Goal: Task Accomplishment & Management: Manage account settings

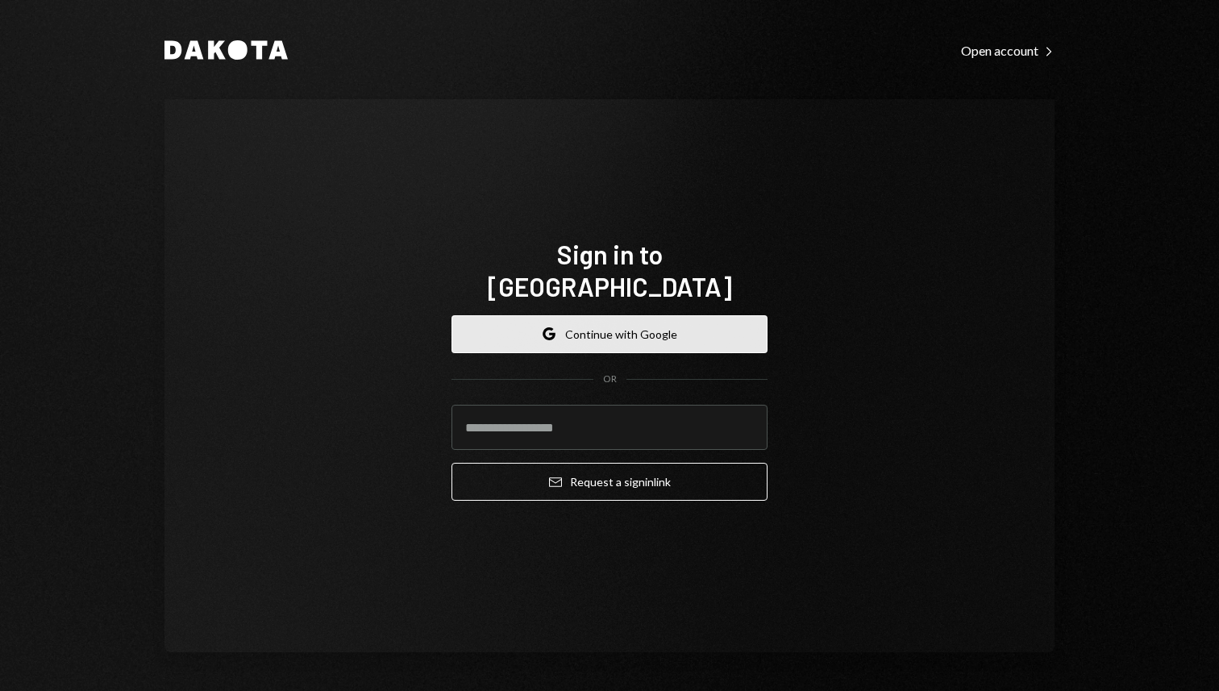
click at [661, 315] on button "Google Continue with Google" at bounding box center [610, 334] width 316 height 38
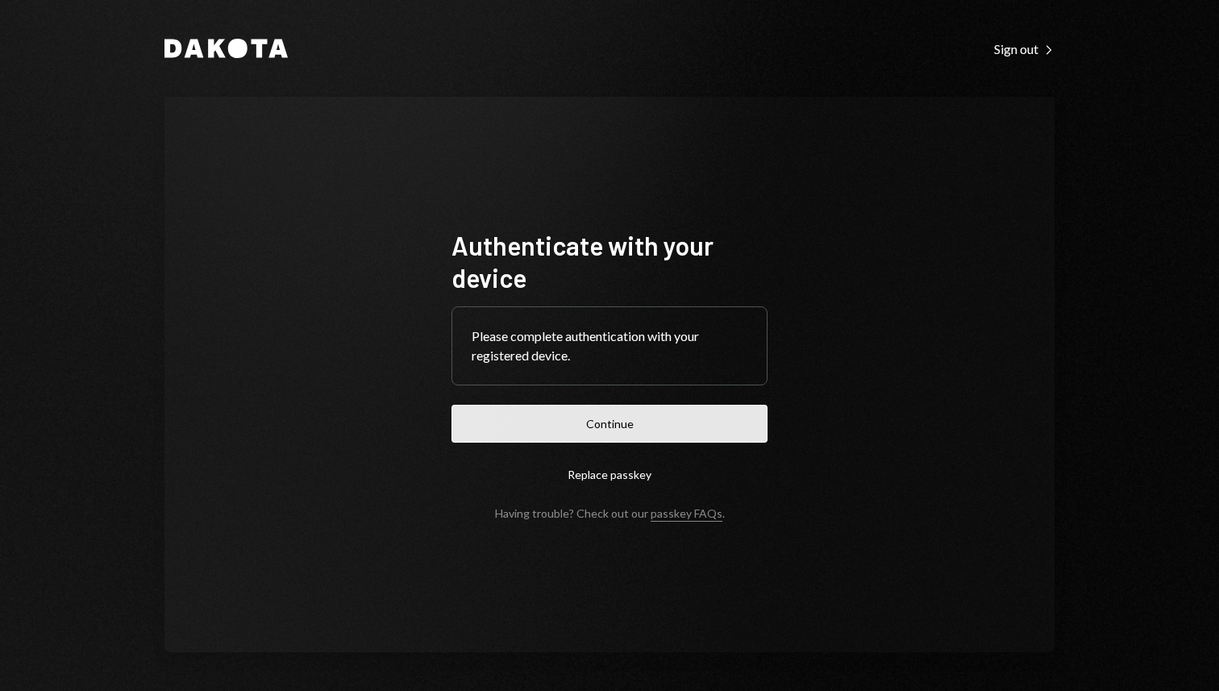
click at [729, 411] on button "Continue" at bounding box center [610, 424] width 316 height 38
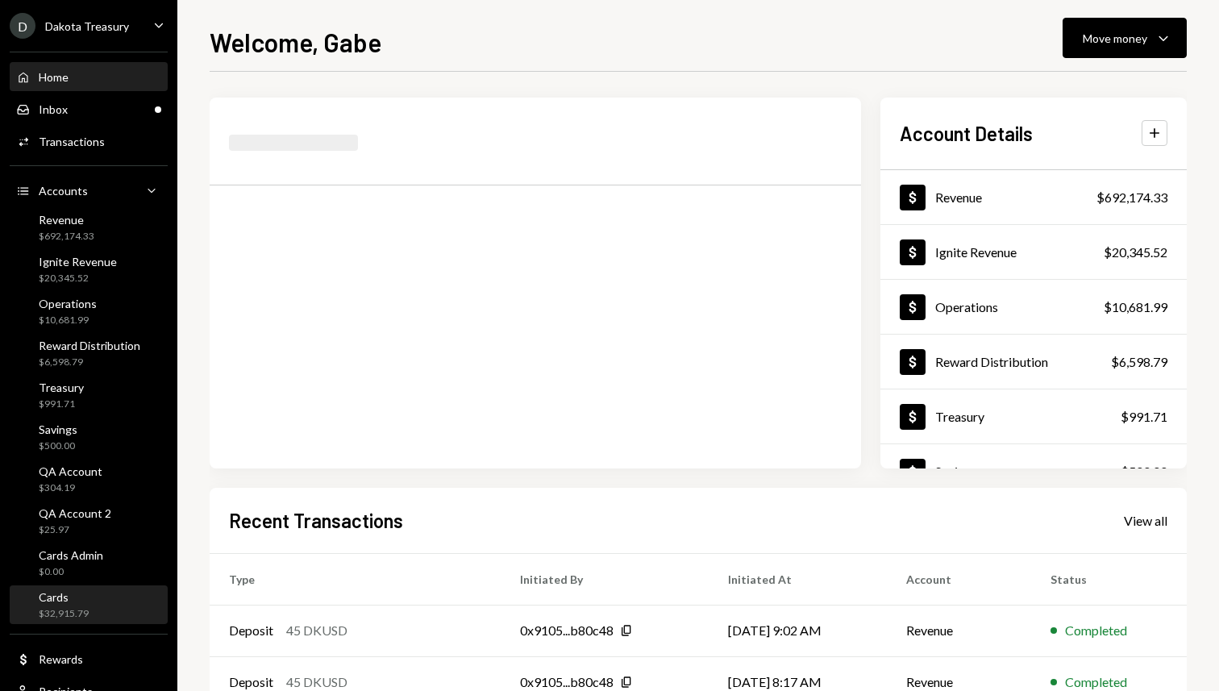
click at [89, 600] on div "Cards $32,915.79" at bounding box center [88, 605] width 145 height 31
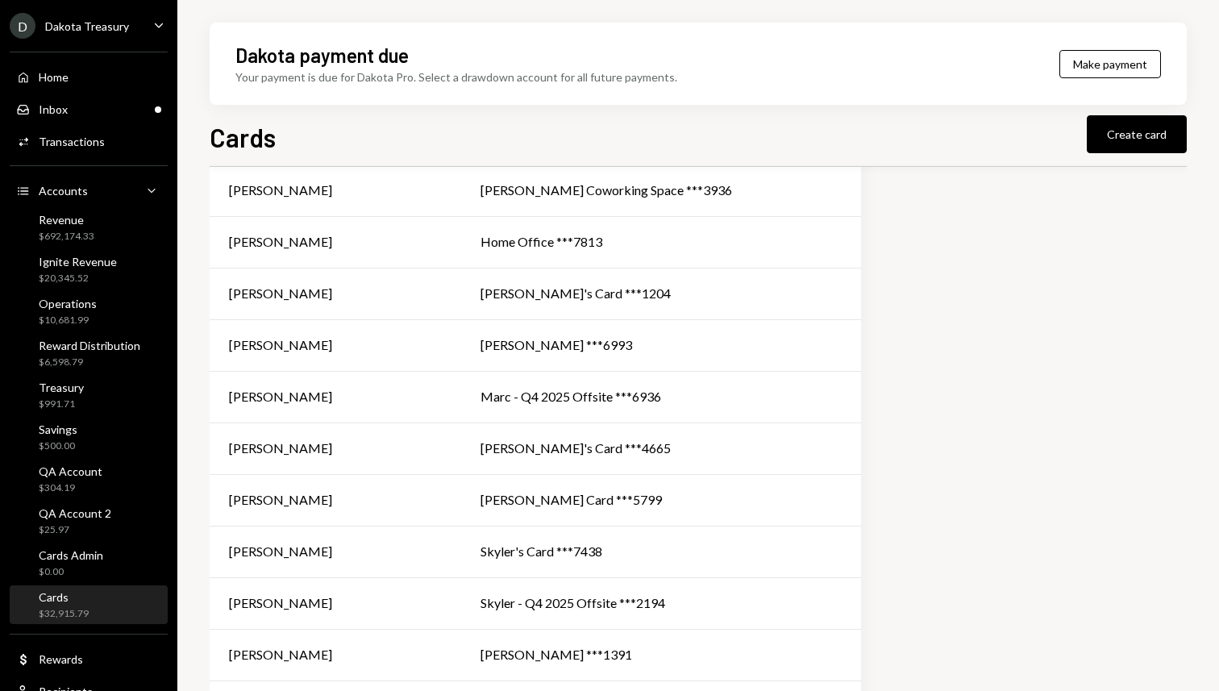
scroll to position [1659, 0]
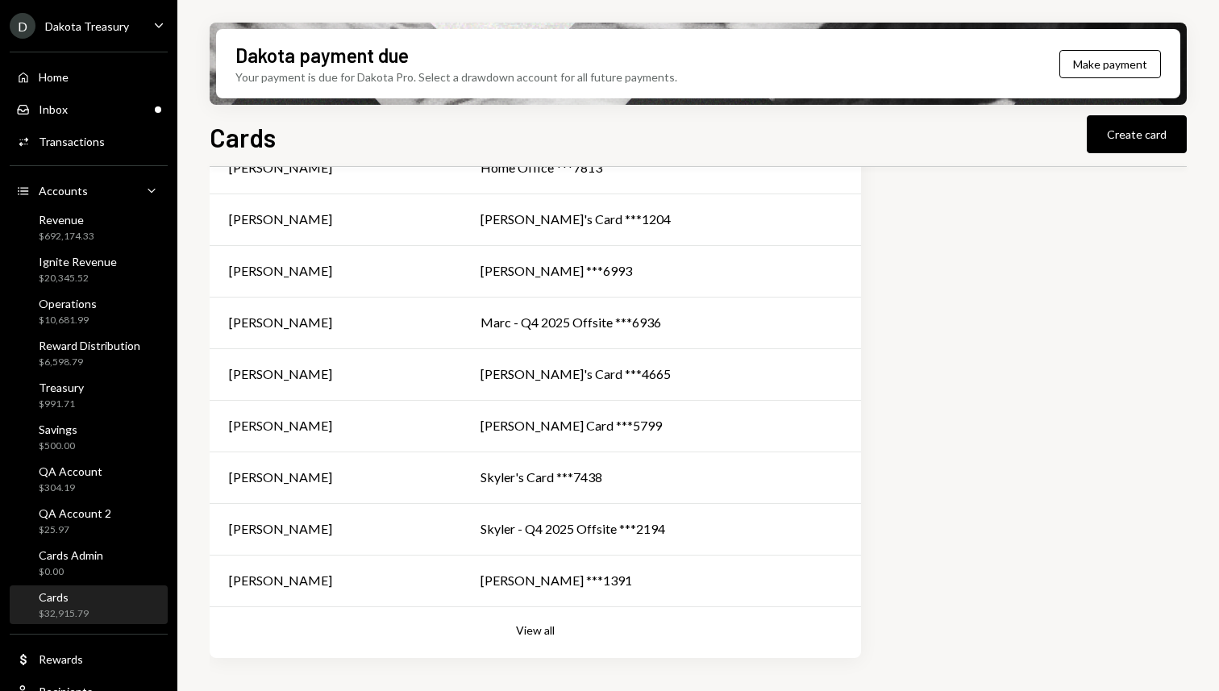
click at [533, 635] on button "View all" at bounding box center [535, 630] width 39 height 15
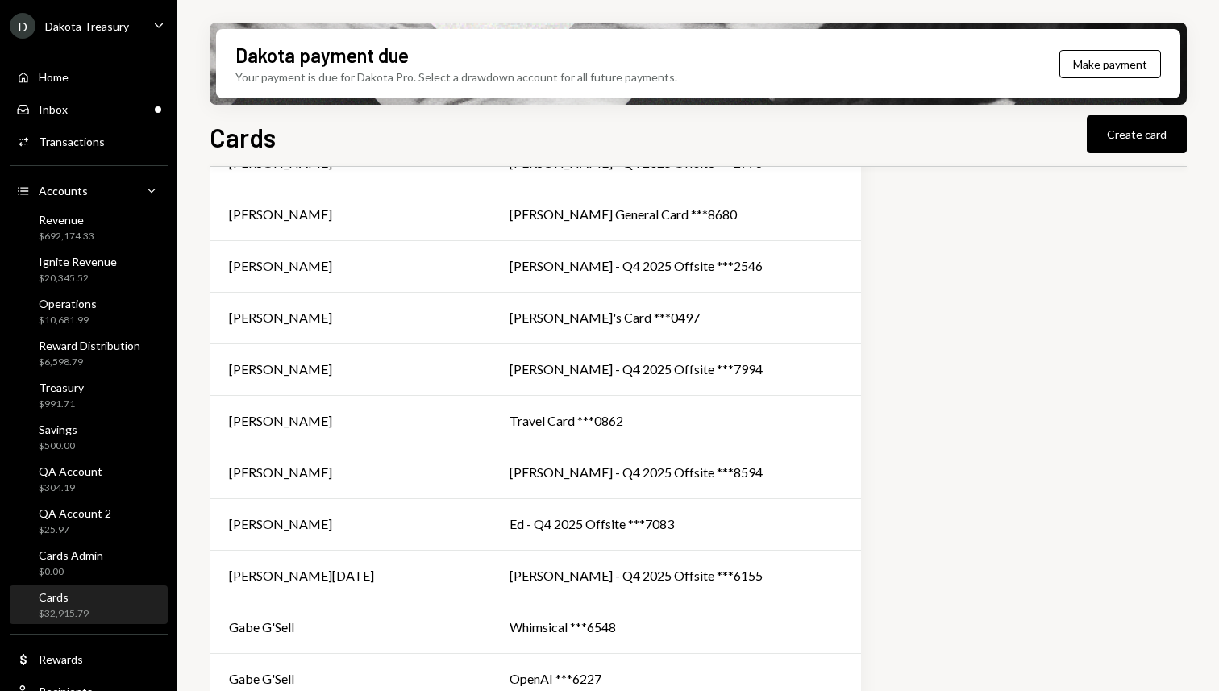
scroll to position [380, 0]
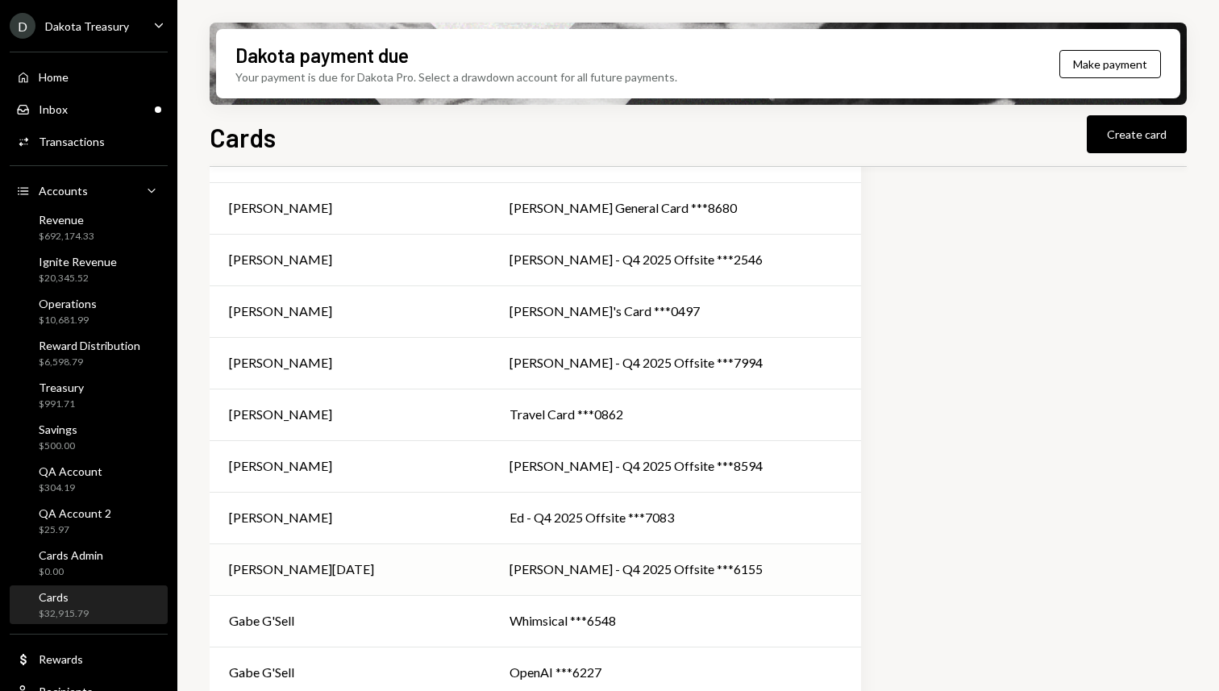
click at [749, 578] on div "Emily - Q4 2025 Offsite ***6155" at bounding box center [676, 569] width 332 height 19
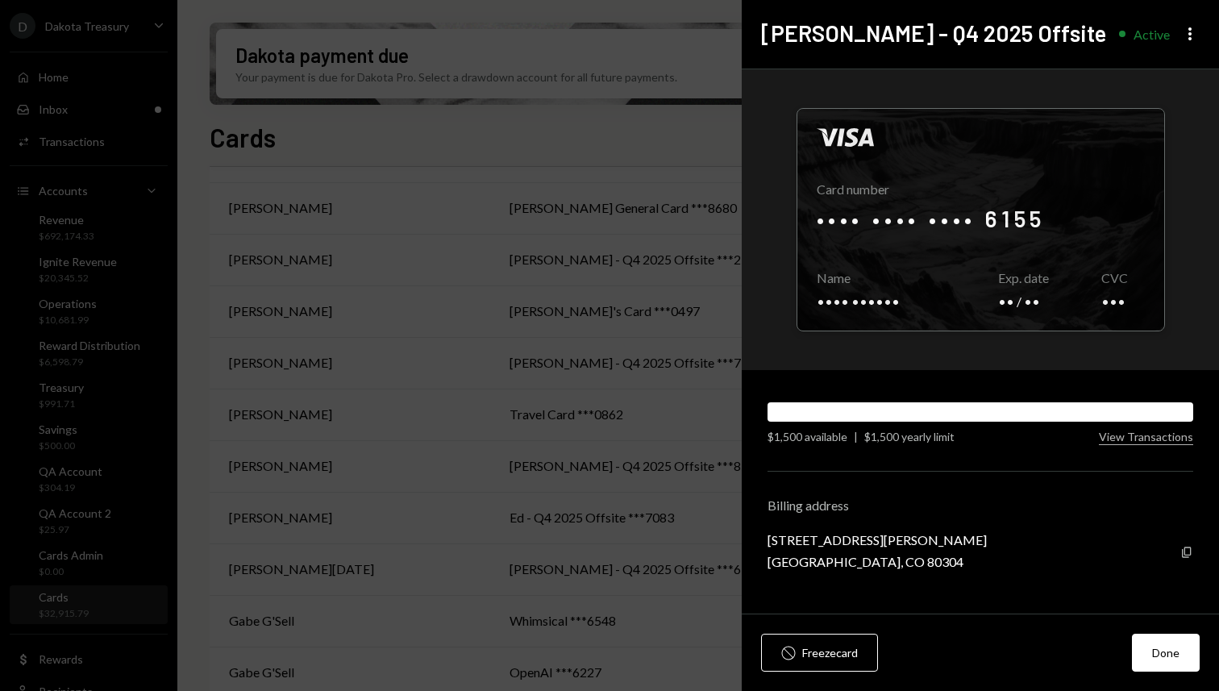
click at [885, 48] on h2 "[PERSON_NAME] - Q4 2025 Offsite" at bounding box center [933, 33] width 345 height 31
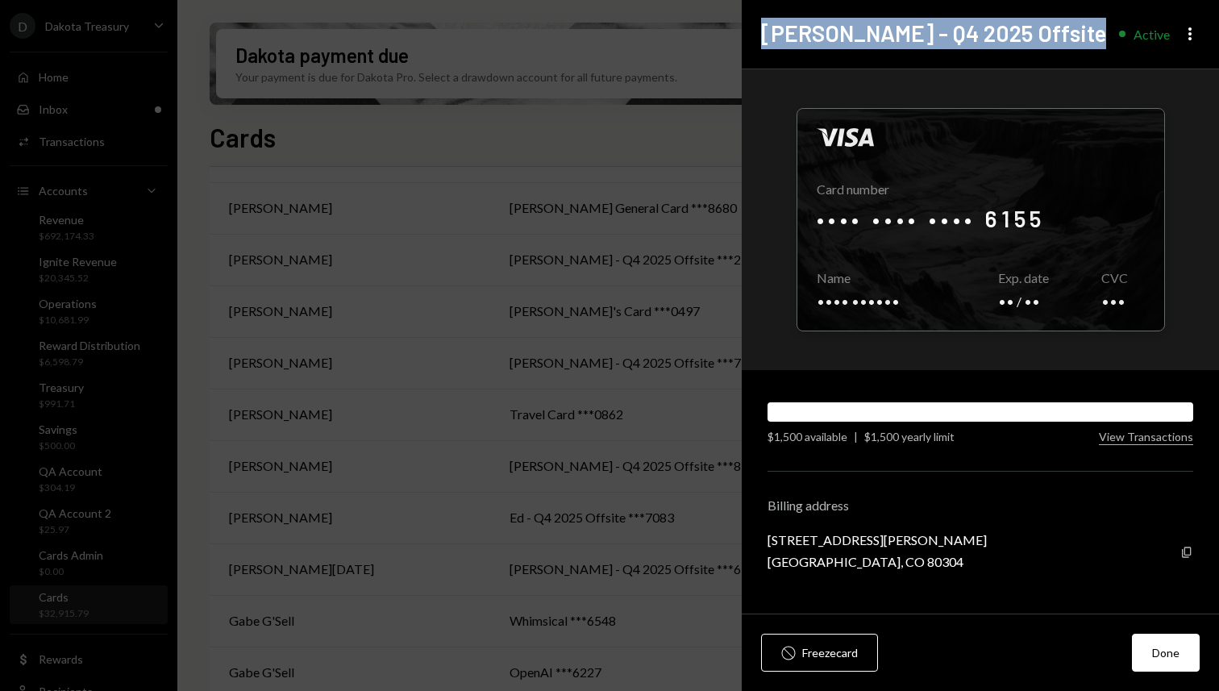
click at [885, 48] on h2 "[PERSON_NAME] - Q4 2025 Offsite" at bounding box center [933, 33] width 345 height 31
copy h2 "[PERSON_NAME] - Q4 2025 Offsite"
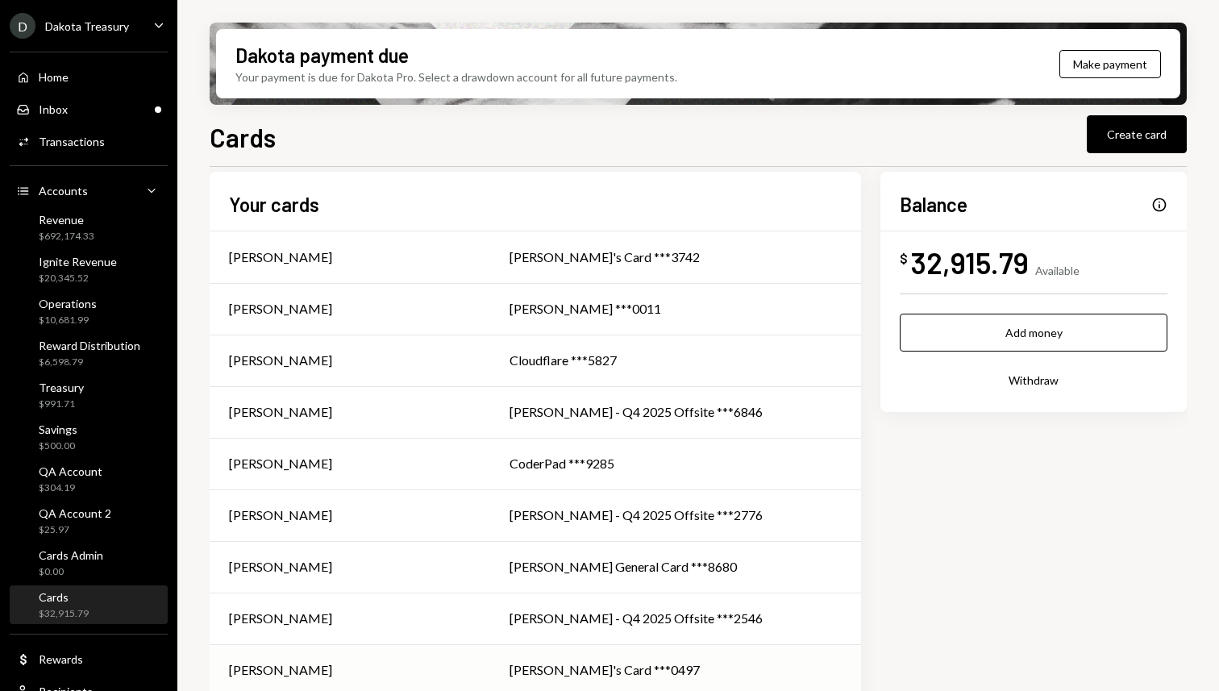
scroll to position [0, 0]
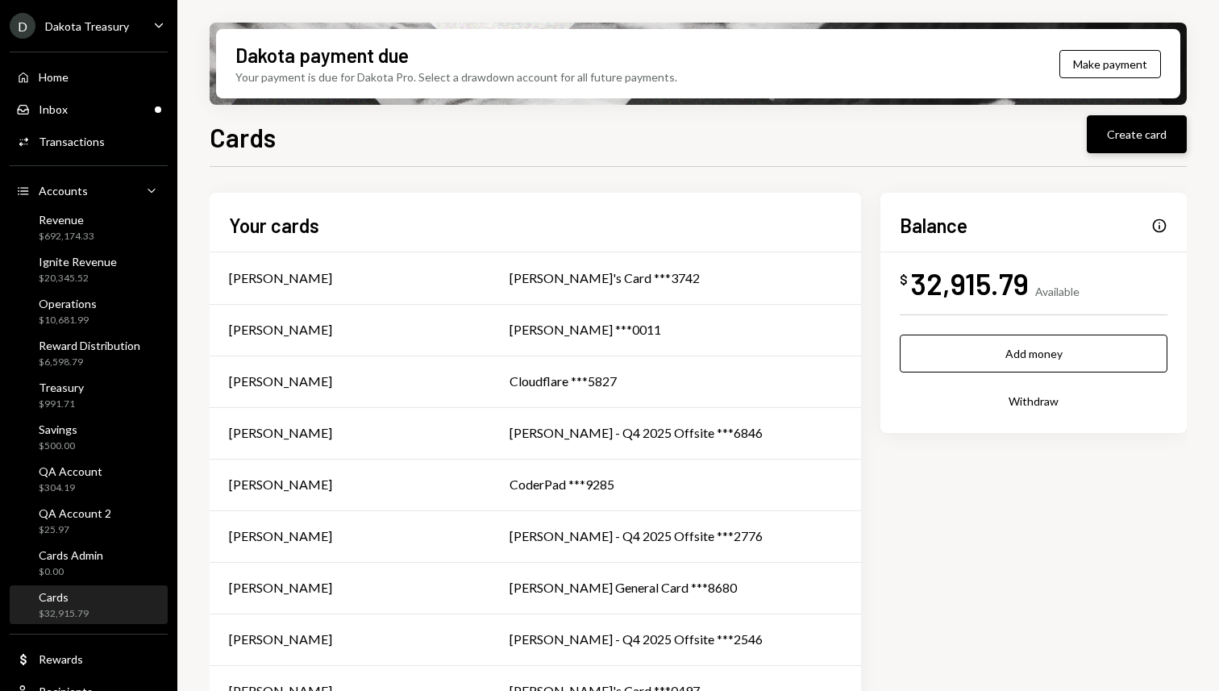
click at [1104, 132] on button "Create card" at bounding box center [1137, 134] width 100 height 38
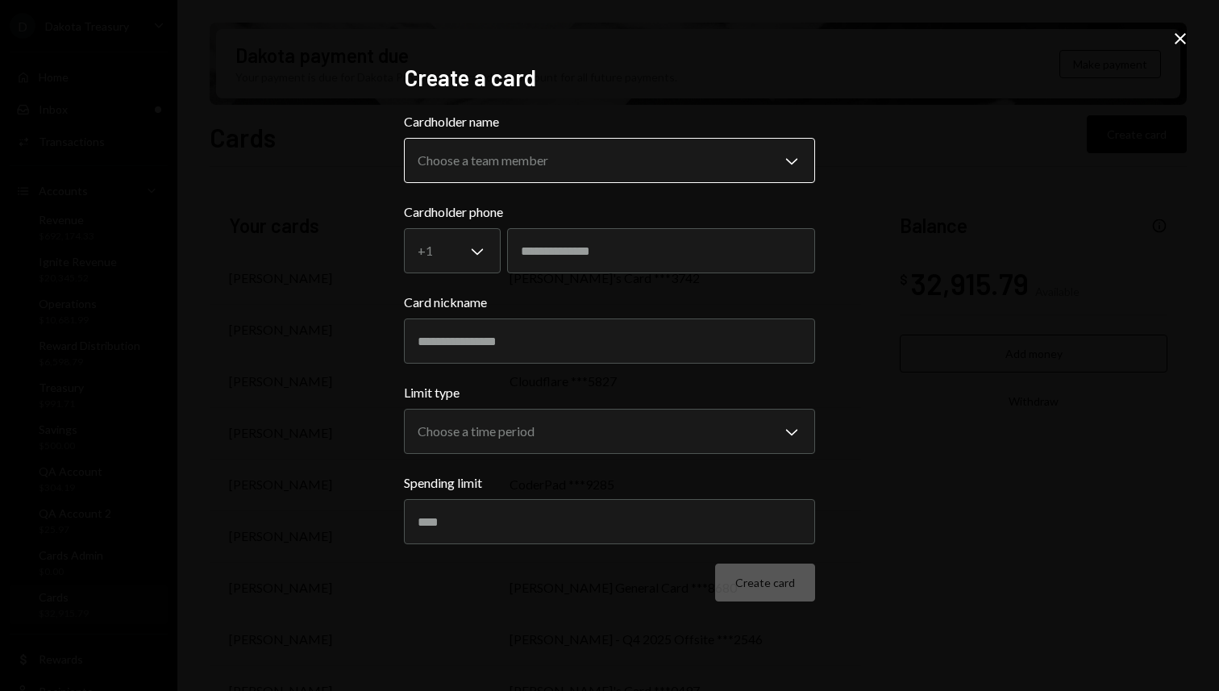
click at [554, 149] on body "D Dakota Treasury Caret Down Home Home Inbox Inbox Activities Transactions Acco…" at bounding box center [609, 345] width 1219 height 691
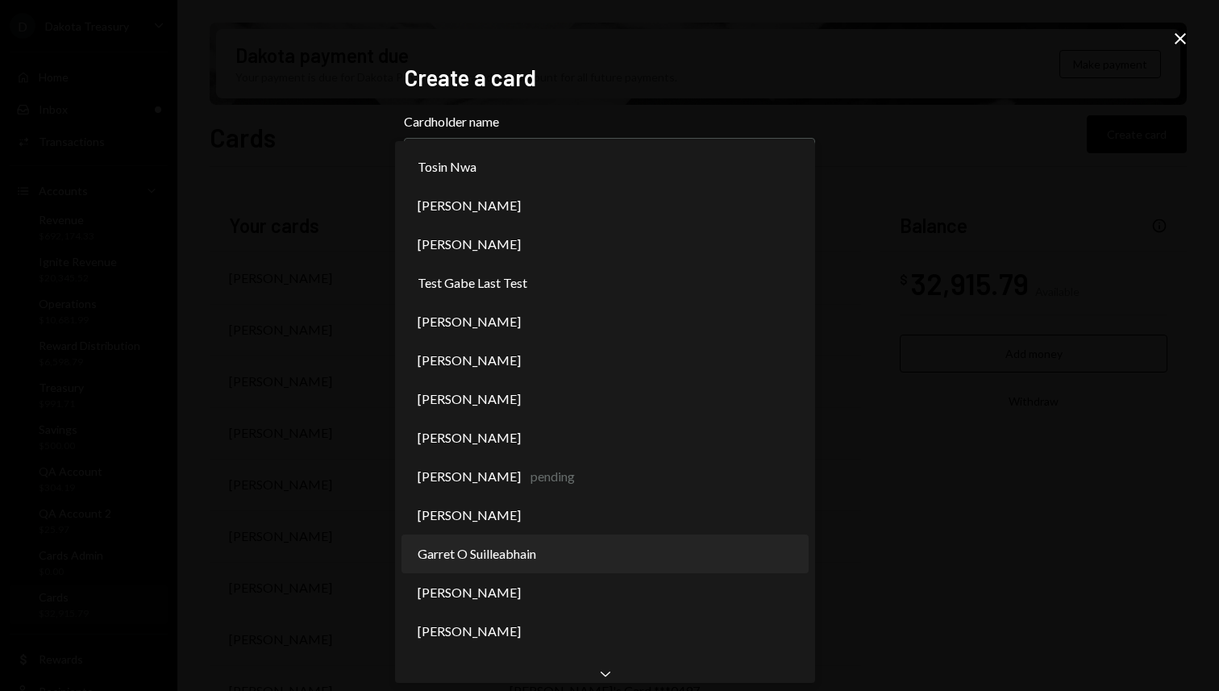
select select "**********"
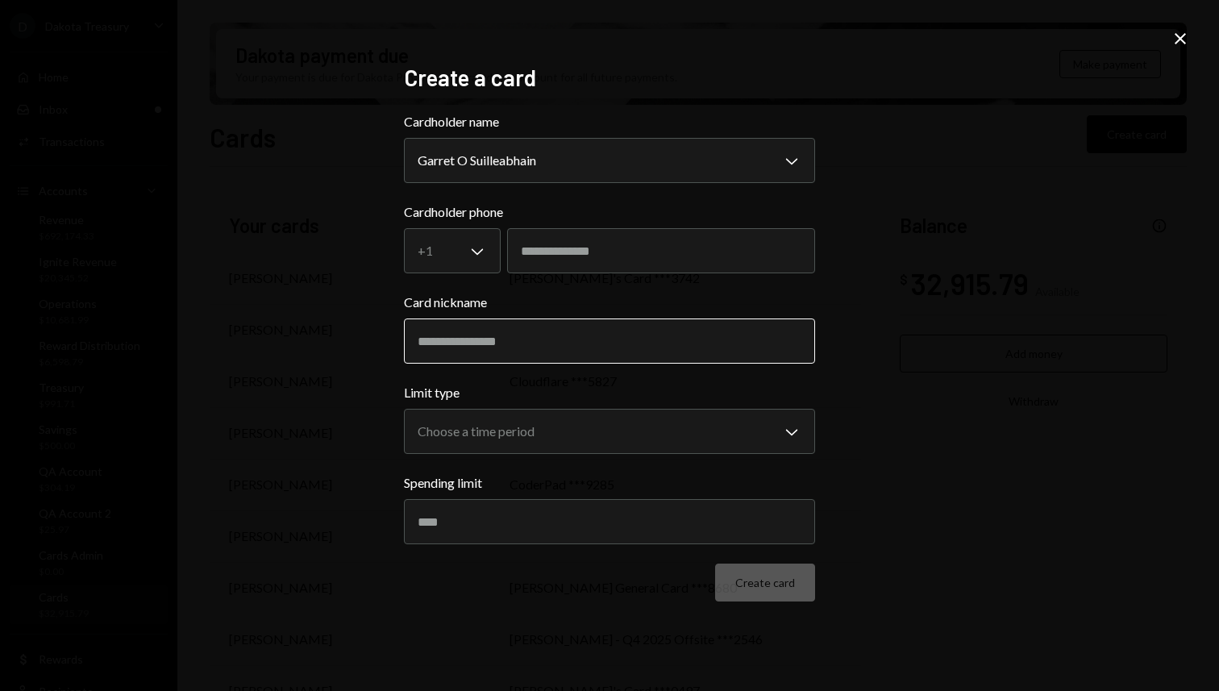
click at [573, 322] on input "Card nickname" at bounding box center [609, 341] width 411 height 45
paste input "**********"
click at [427, 343] on input "**********" at bounding box center [609, 341] width 411 height 45
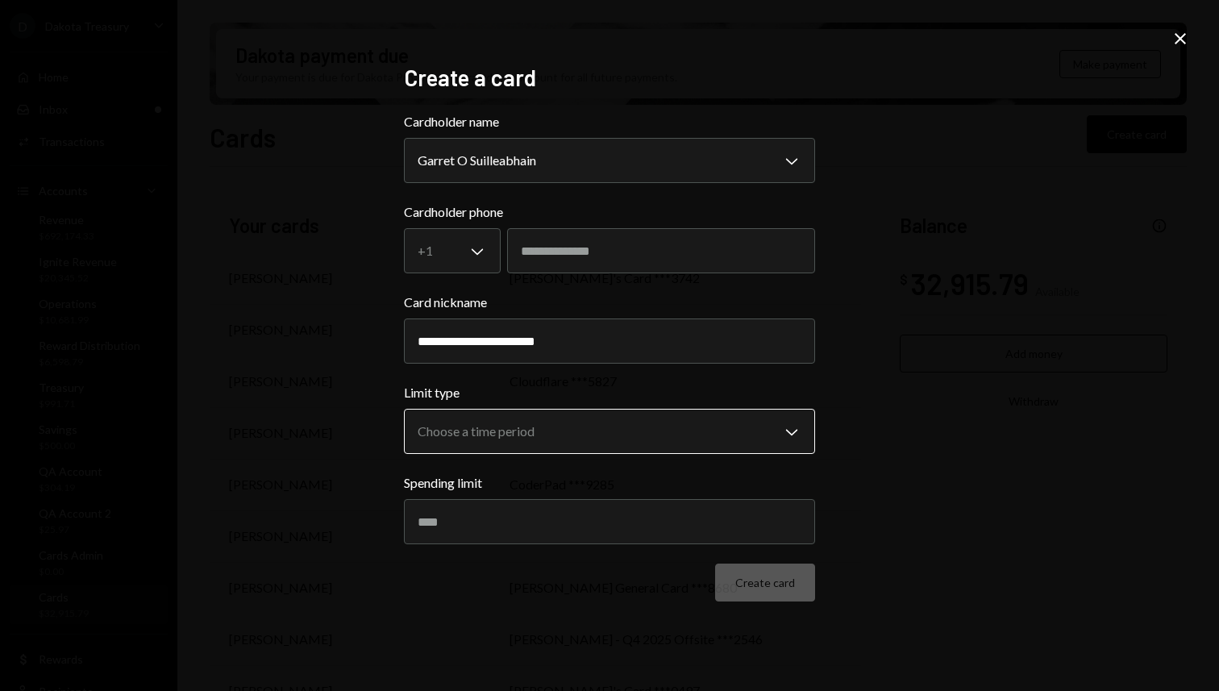
type input "**********"
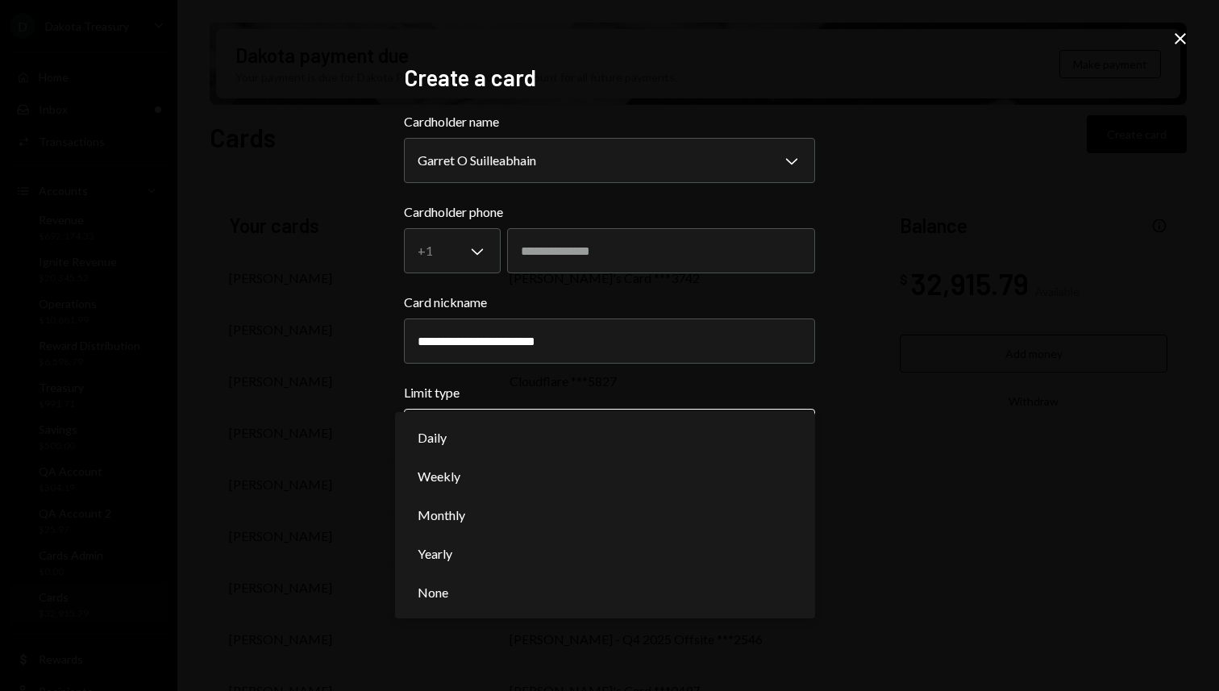
click at [471, 449] on body "D Dakota Treasury Caret Down Home Home Inbox Inbox Activities Transactions Acco…" at bounding box center [609, 345] width 1219 height 691
select select "**********"
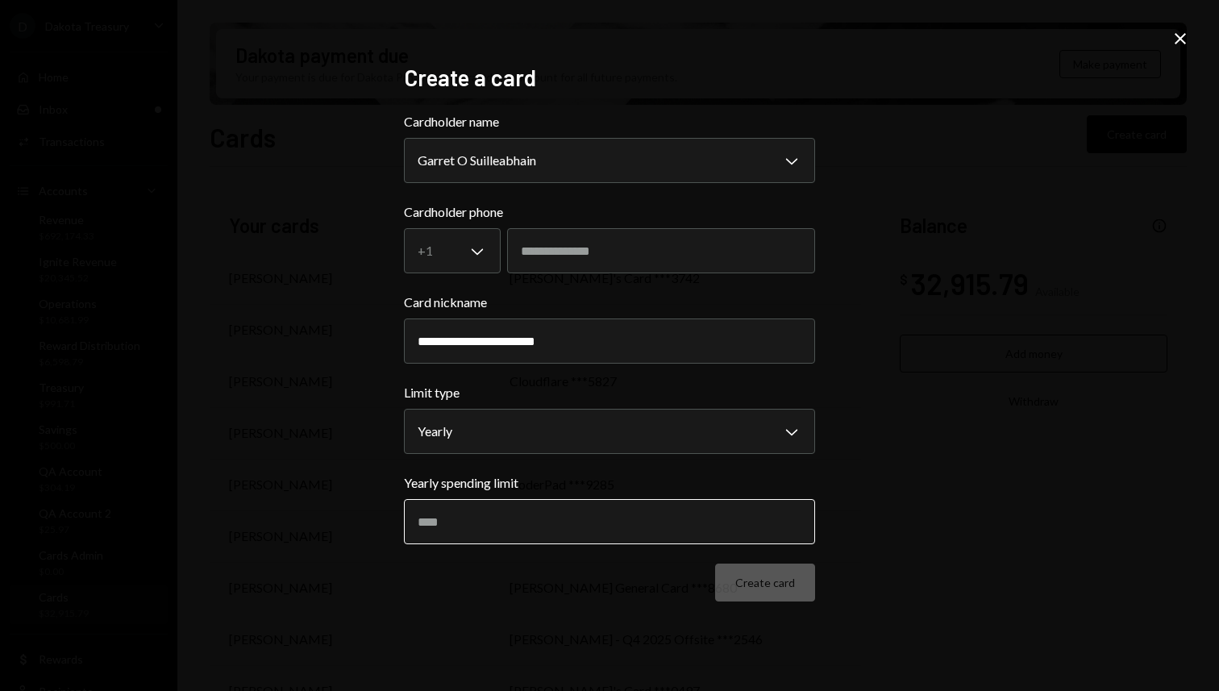
click at [492, 542] on input "Yearly spending limit" at bounding box center [609, 521] width 411 height 45
type input "****"
click at [766, 577] on button "Create card" at bounding box center [765, 583] width 100 height 38
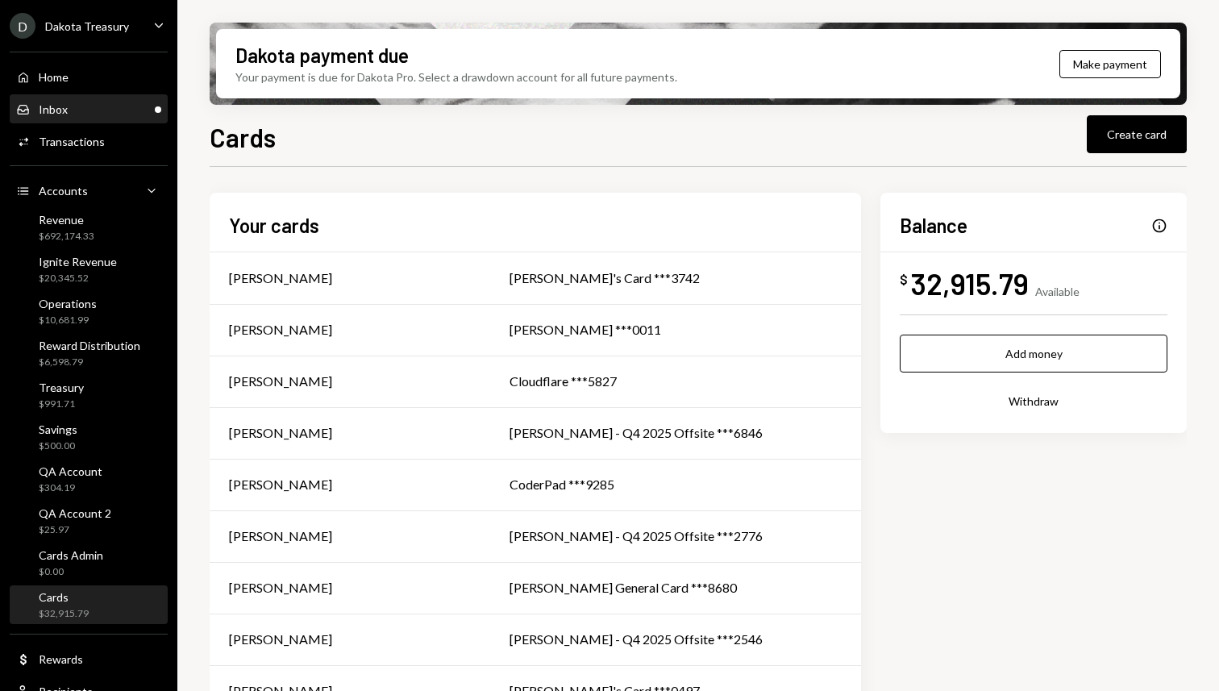
click at [114, 119] on div "Inbox Inbox" at bounding box center [88, 109] width 145 height 27
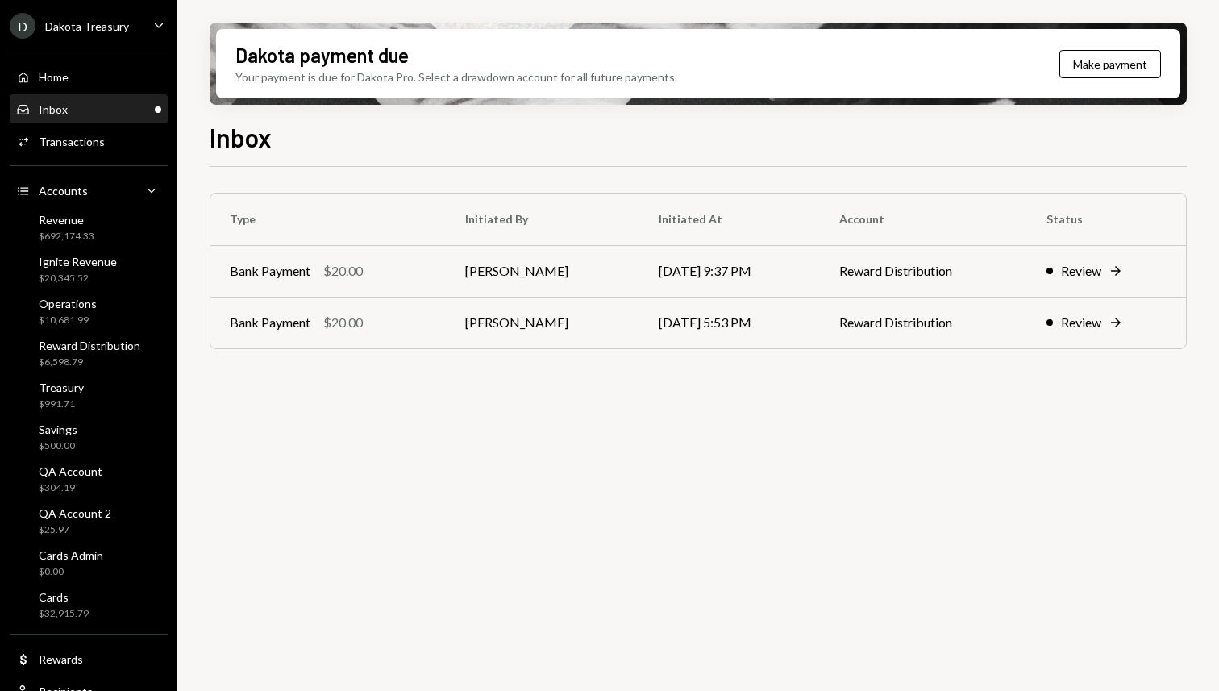
click at [394, 532] on div "Type Initiated By Initiated At Account Status Bank Payment $20.00 Kaushik Donth…" at bounding box center [699, 438] width 978 height 543
click at [334, 491] on div "Type Initiated By Initiated At Account Status Bank Payment $20.00 Kaushik Donth…" at bounding box center [699, 438] width 978 height 543
click at [461, 326] on td "Kaushik Donthi" at bounding box center [543, 323] width 194 height 52
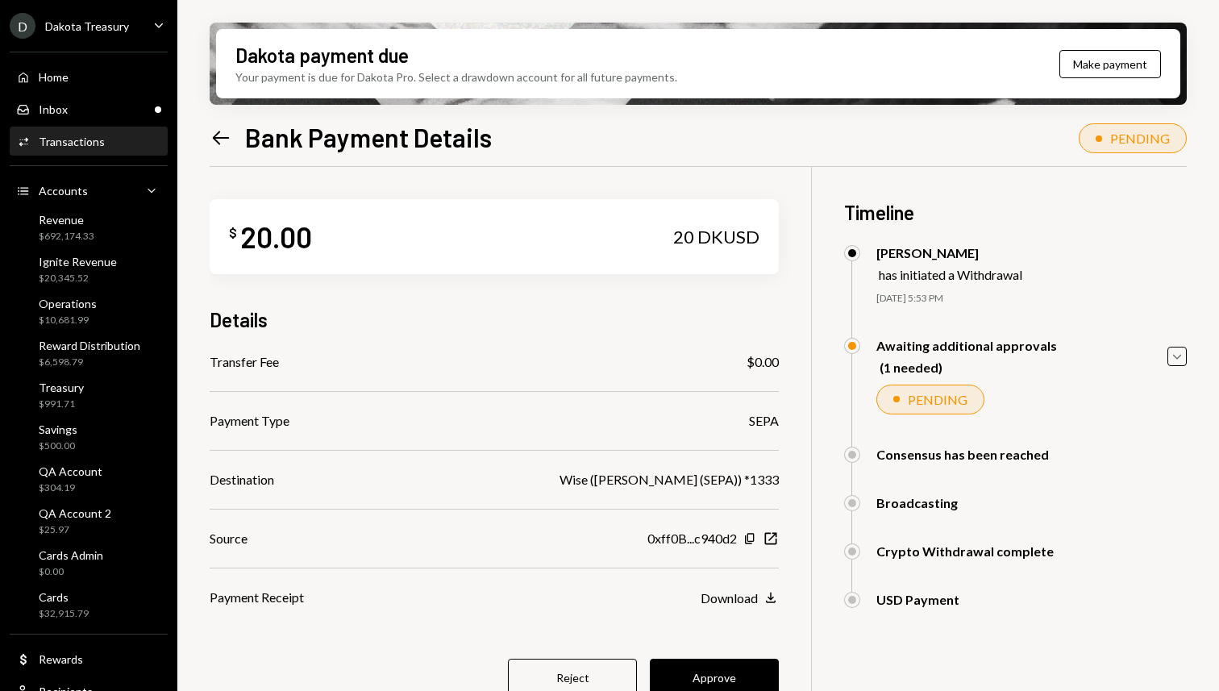
click at [237, 144] on div "Left Arrow Bank Payment Details" at bounding box center [351, 137] width 282 height 32
click at [220, 140] on icon "Left Arrow" at bounding box center [221, 138] width 23 height 23
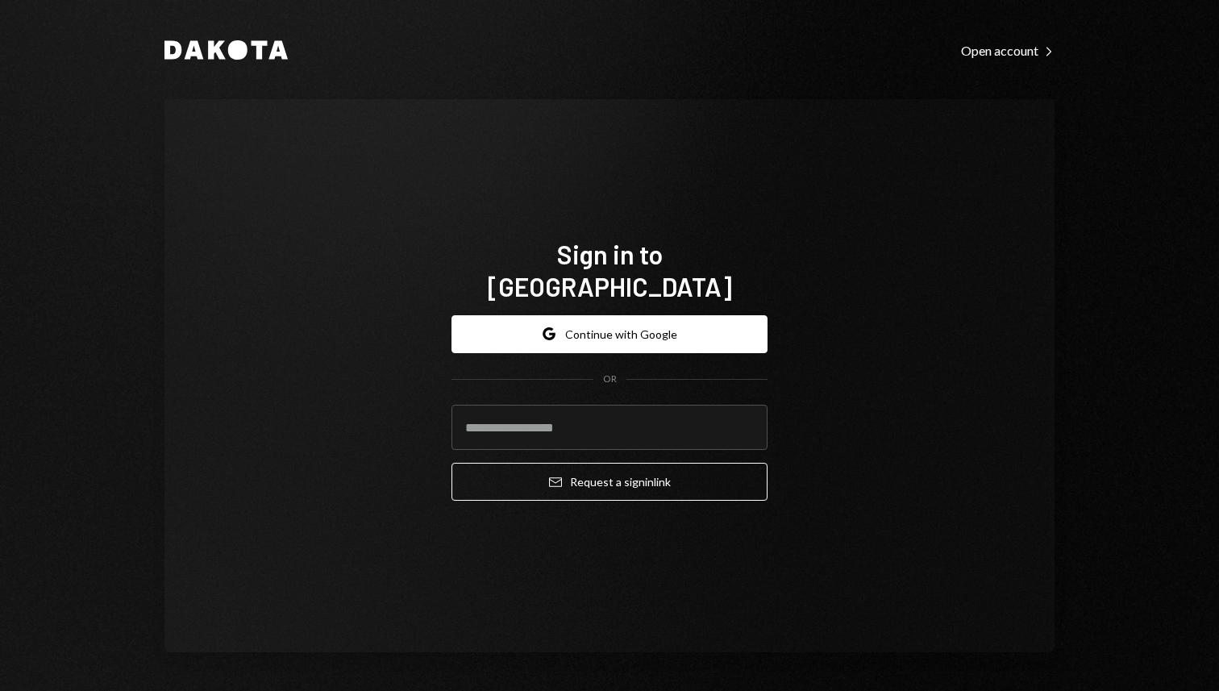
click at [857, 117] on div "Sign in to Dakota Google Continue with Google OR Email Request a sign in link" at bounding box center [610, 375] width 890 height 553
click at [688, 327] on button "Google Continue with Google" at bounding box center [610, 334] width 316 height 38
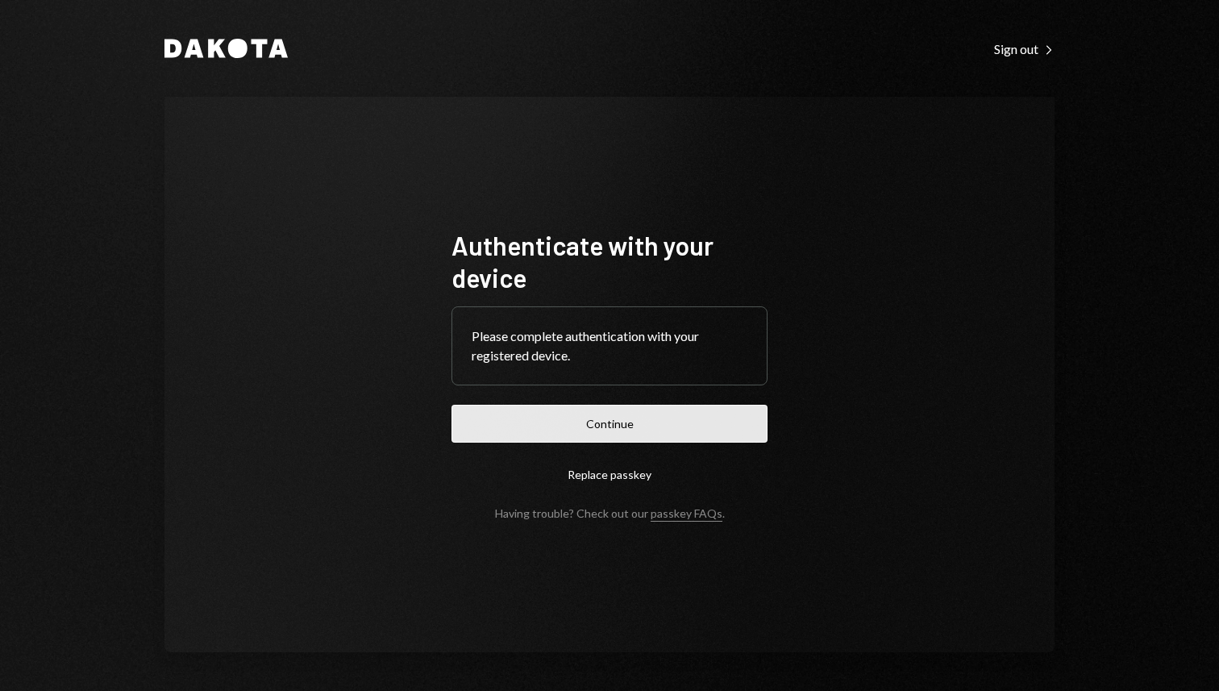
click at [641, 422] on button "Continue" at bounding box center [610, 424] width 316 height 38
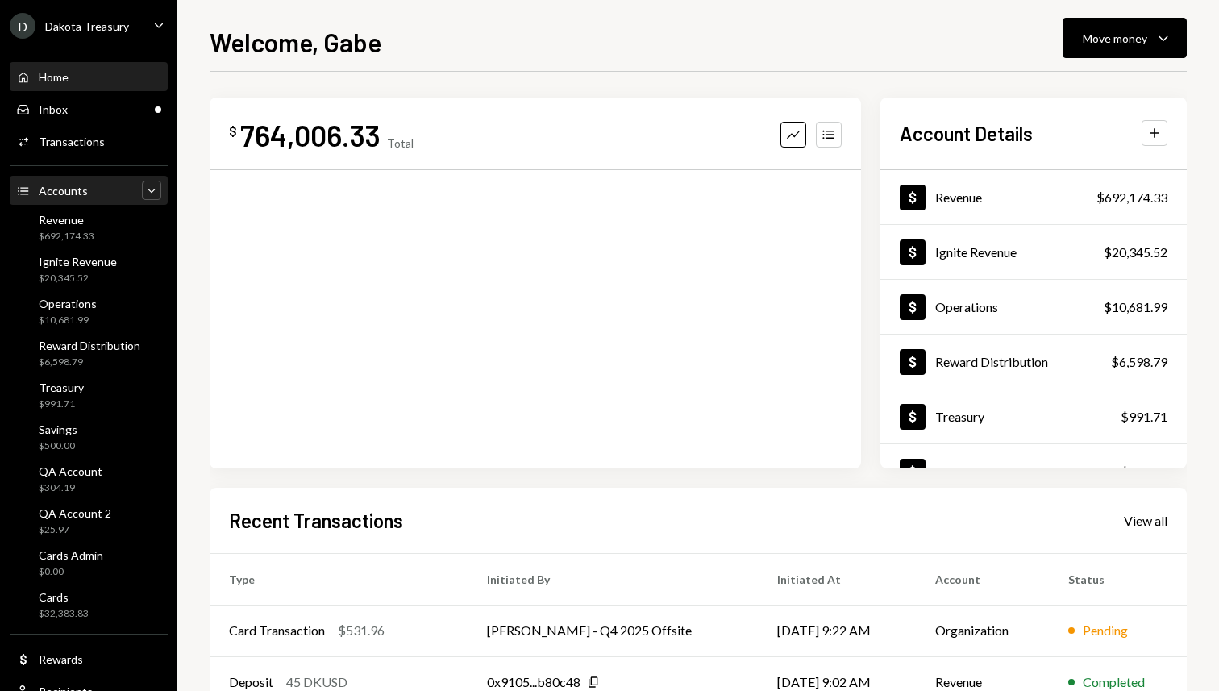
click at [144, 194] on icon "Caret Down" at bounding box center [152, 190] width 16 height 16
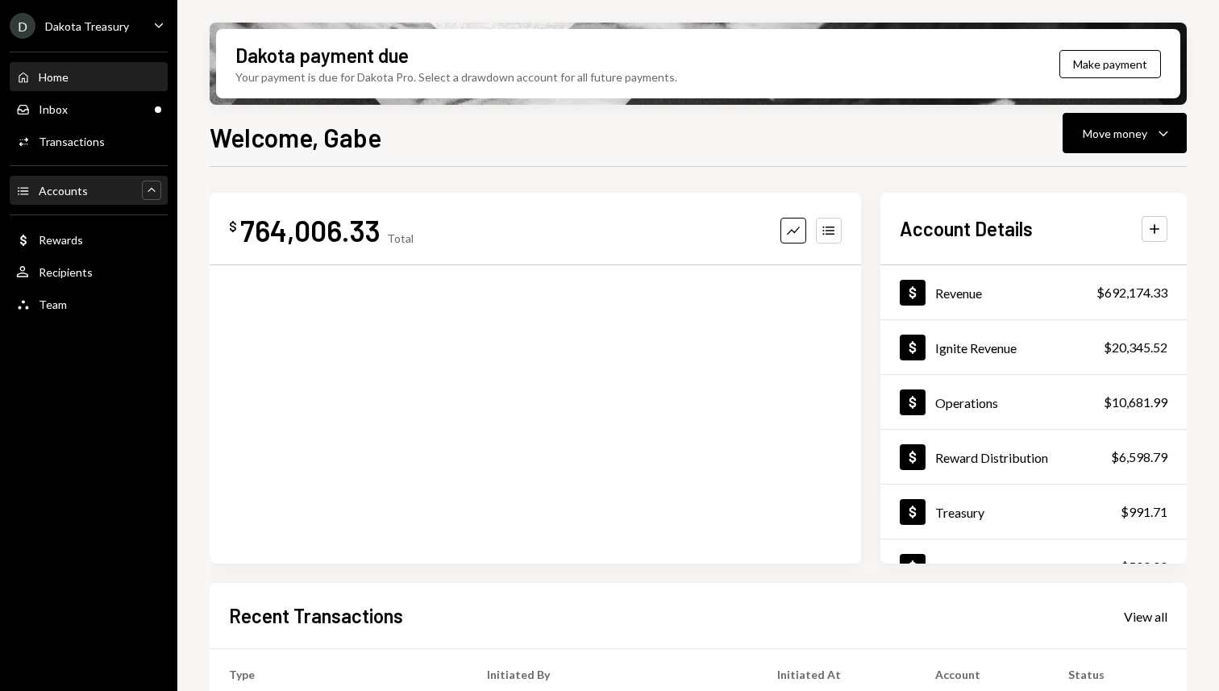
click at [143, 193] on div "Caret Up" at bounding box center [151, 190] width 19 height 19
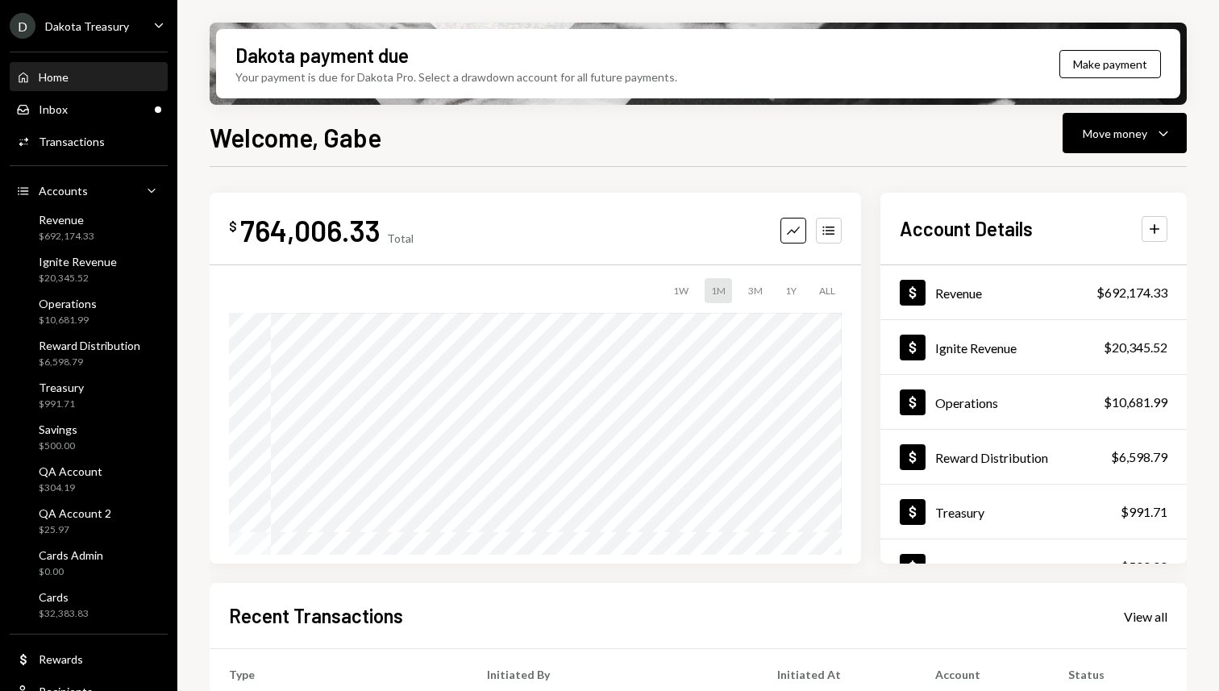
click at [408, 132] on div "Welcome, Gabe Move money Caret Down" at bounding box center [699, 135] width 978 height 35
click at [270, 148] on h1 "Welcome, Gabe" at bounding box center [296, 137] width 172 height 32
click at [456, 145] on div "Welcome, Gabe Move money Caret Down" at bounding box center [699, 135] width 978 height 35
click at [271, 144] on h1 "Welcome, Gabe" at bounding box center [296, 137] width 172 height 32
